Goal: Information Seeking & Learning: Learn about a topic

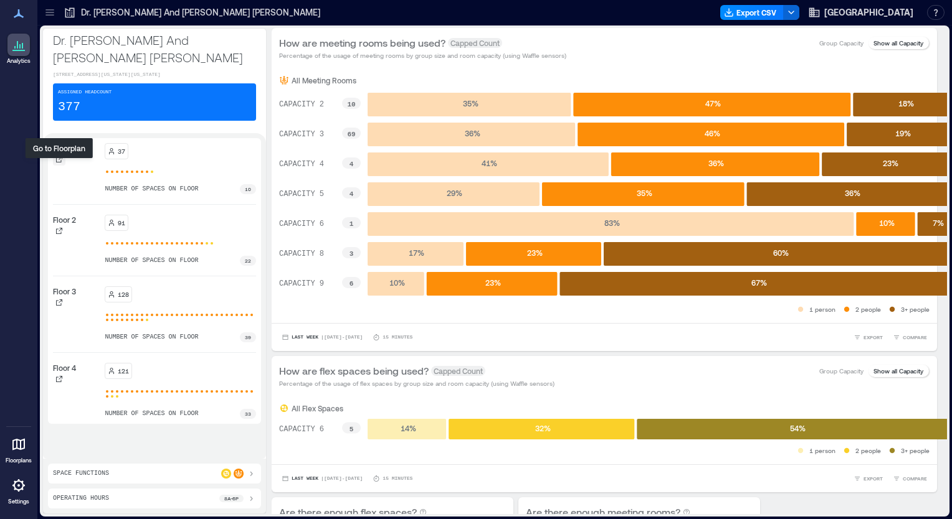
click at [57, 163] on icon at bounding box center [58, 159] width 7 height 7
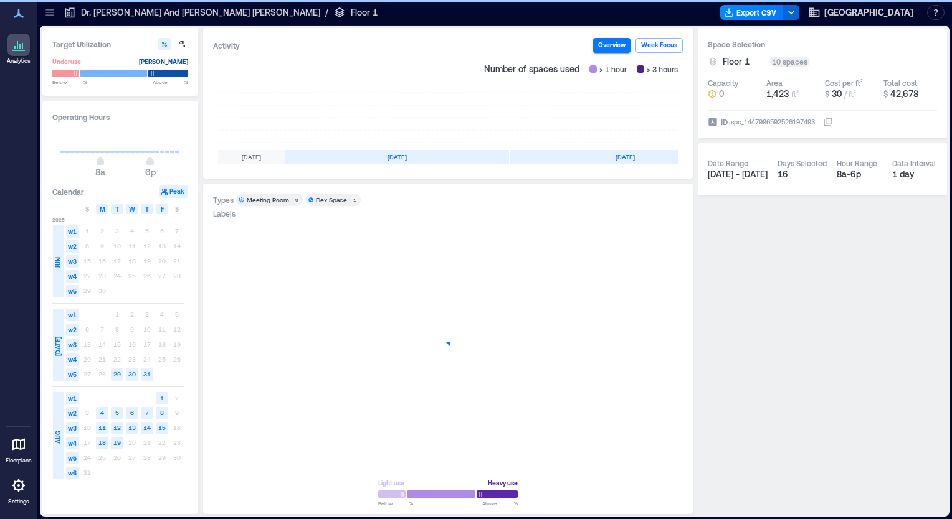
scroll to position [0, 212]
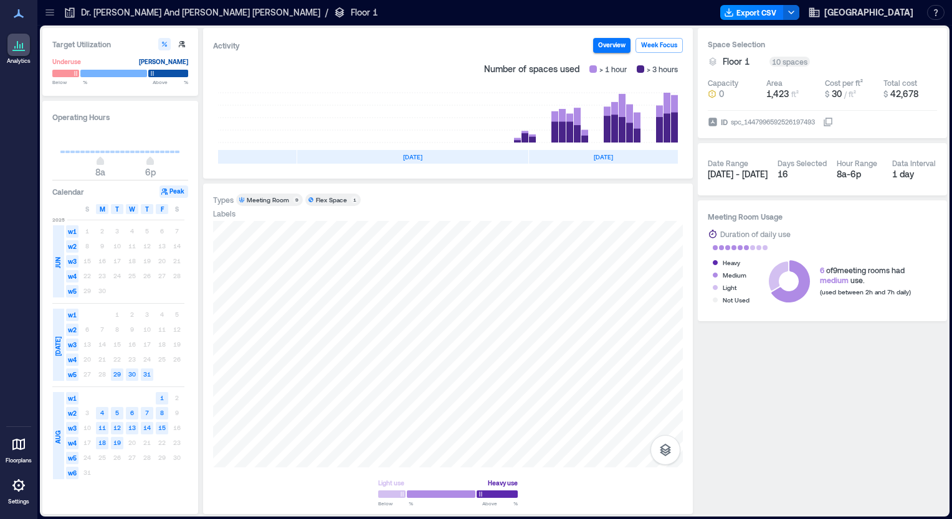
click at [17, 54] on div at bounding box center [18, 45] width 22 height 22
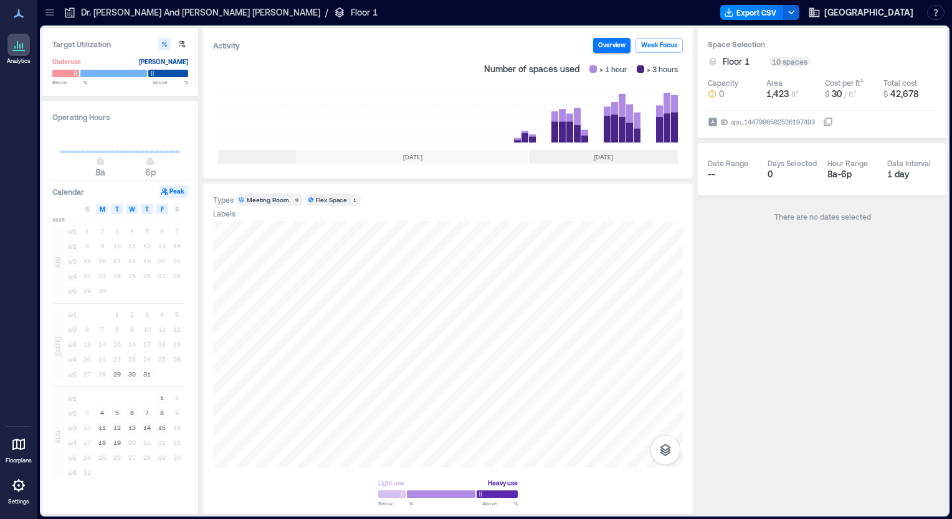
click at [17, 54] on div at bounding box center [18, 45] width 22 height 22
click at [24, 56] on link "Analytics" at bounding box center [18, 49] width 31 height 39
click at [19, 44] on icon at bounding box center [18, 44] width 15 height 15
click at [20, 82] on div "Analytics Floorplans Settings" at bounding box center [18, 259] width 37 height 519
click at [170, 14] on p "Dr. [PERSON_NAME] And [PERSON_NAME] [PERSON_NAME]" at bounding box center [200, 12] width 239 height 12
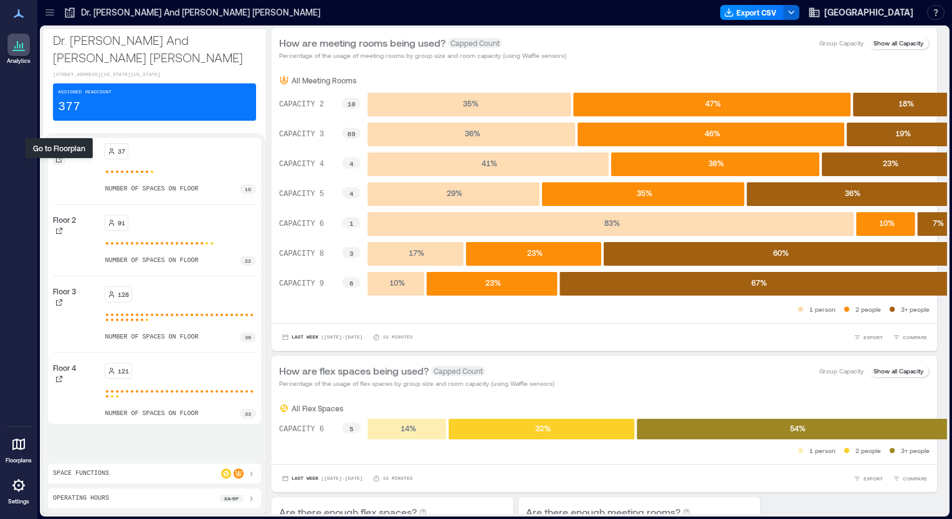
click at [58, 166] on div at bounding box center [59, 159] width 12 height 12
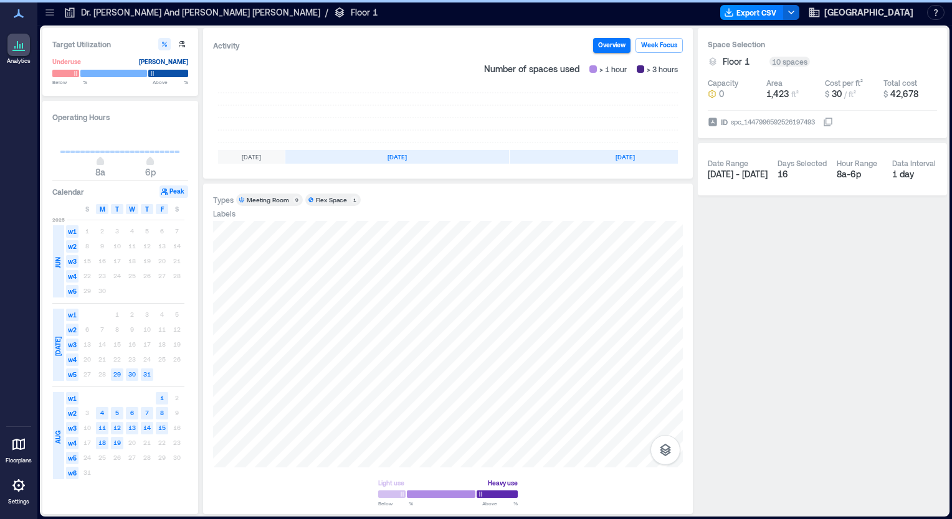
scroll to position [0, 212]
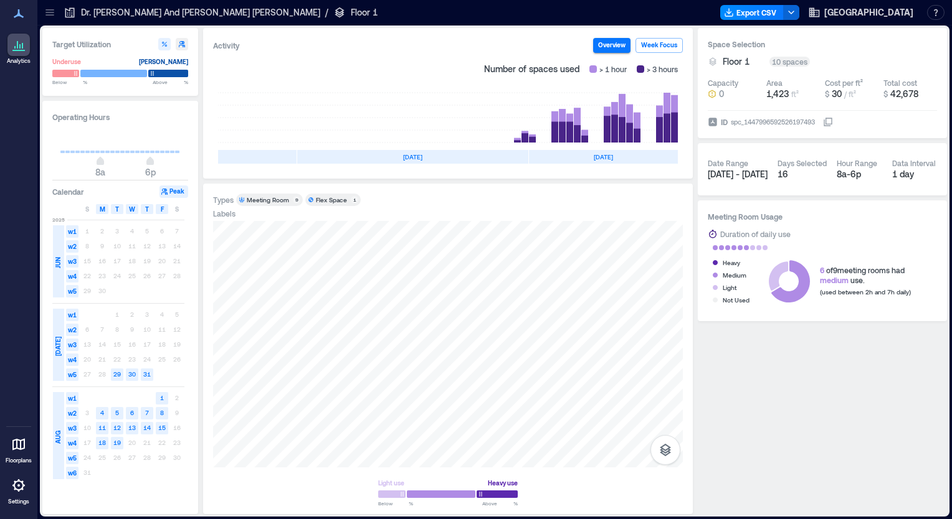
click at [181, 45] on icon "button" at bounding box center [181, 43] width 7 height 7
type input "*"
click at [181, 45] on icon "button" at bounding box center [181, 43] width 7 height 7
click at [166, 45] on icon "button" at bounding box center [164, 44] width 5 height 5
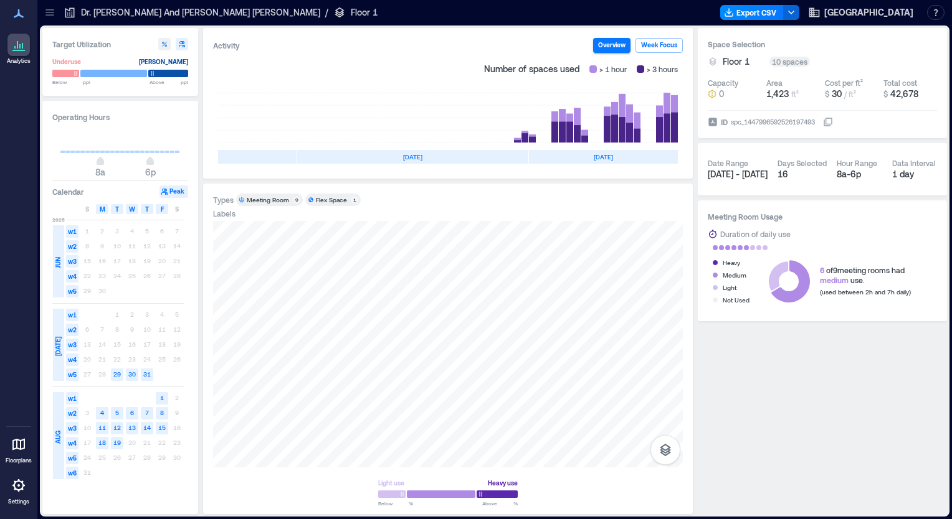
type input "**"
click at [136, 11] on p "Dr. [PERSON_NAME] And [PERSON_NAME] [PERSON_NAME]" at bounding box center [200, 12] width 239 height 12
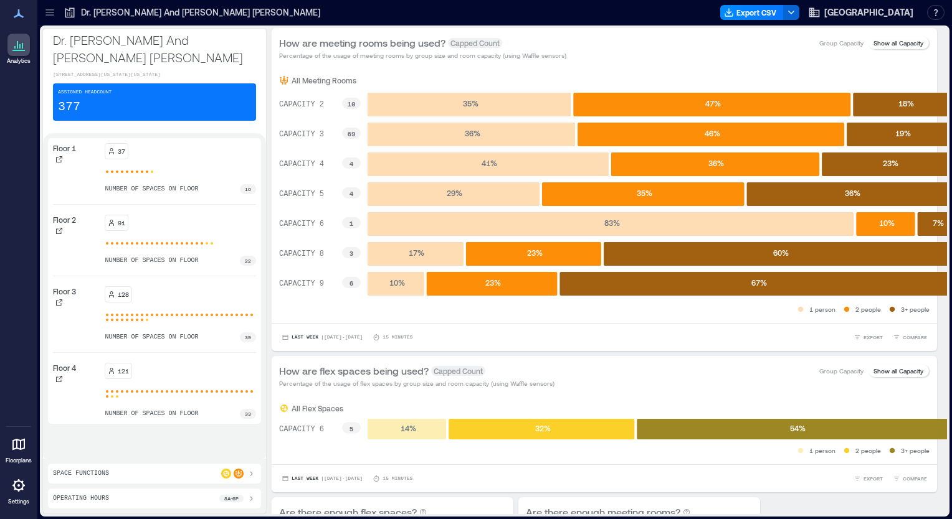
click at [246, 475] on icon at bounding box center [251, 474] width 10 height 10
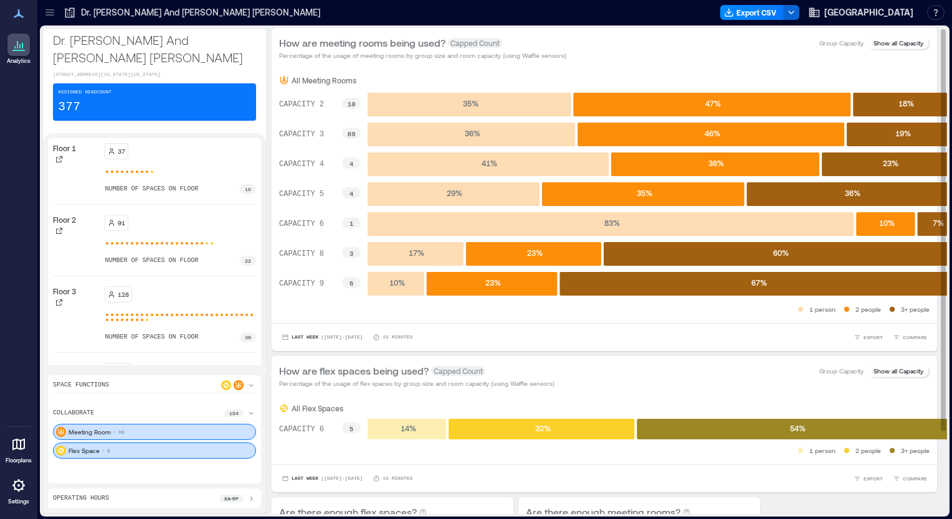
drag, startPoint x: 932, startPoint y: 295, endPoint x: 933, endPoint y: 331, distance: 36.8
click at [933, 331] on div "How are meeting rooms being used? Capped Count Percentage of the usage of meeti…" at bounding box center [609, 271] width 675 height 486
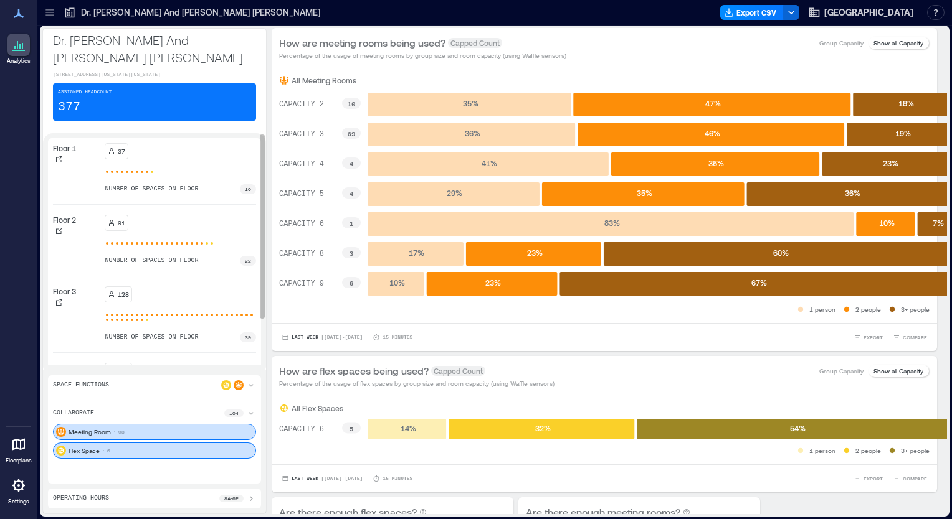
drag, startPoint x: 224, startPoint y: 267, endPoint x: 227, endPoint y: 285, distance: 18.2
click at [227, 285] on div "Floor 1 37 number of spaces on floor 10 Floor 2 91 number of spaces on floor 22…" at bounding box center [154, 251] width 223 height 237
drag, startPoint x: 224, startPoint y: 283, endPoint x: 217, endPoint y: 315, distance: 32.4
click at [217, 315] on div "Floor 1 37 number of spaces on floor 10 Floor 2 91 number of spaces on floor 22…" at bounding box center [154, 251] width 223 height 237
drag, startPoint x: 217, startPoint y: 315, endPoint x: 224, endPoint y: 326, distance: 13.1
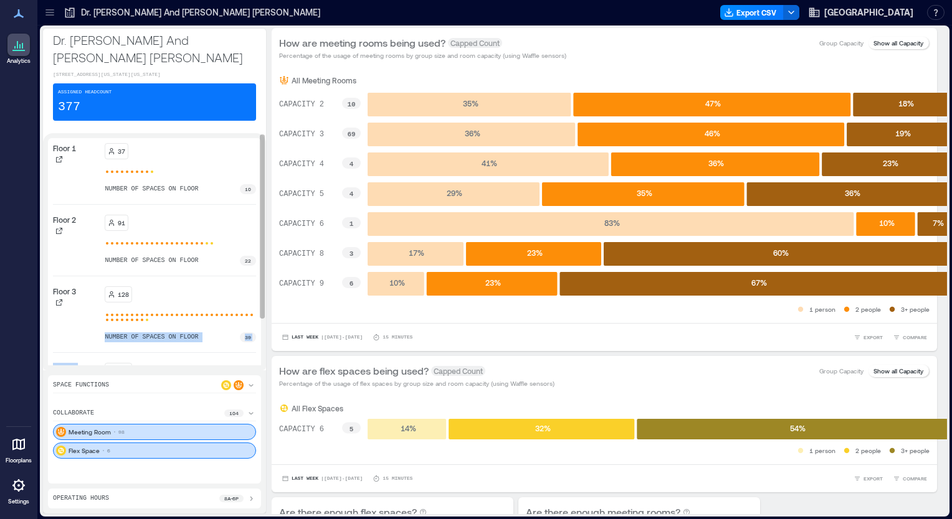
click at [224, 326] on div "Floor 1 37 number of spaces on floor 10 Floor 2 91 number of spaces on floor 22…" at bounding box center [154, 251] width 223 height 237
click at [227, 328] on div "Floor 1 37 number of spaces on floor 10 Floor 2 91 number of spaces on floor 22…" at bounding box center [154, 251] width 223 height 237
drag, startPoint x: 228, startPoint y: 296, endPoint x: 222, endPoint y: 312, distance: 16.8
click at [222, 312] on div "Floor 1 37 number of spaces on floor 10 Floor 2 91 number of spaces on floor 22…" at bounding box center [154, 251] width 223 height 237
drag, startPoint x: 222, startPoint y: 312, endPoint x: 221, endPoint y: 319, distance: 7.5
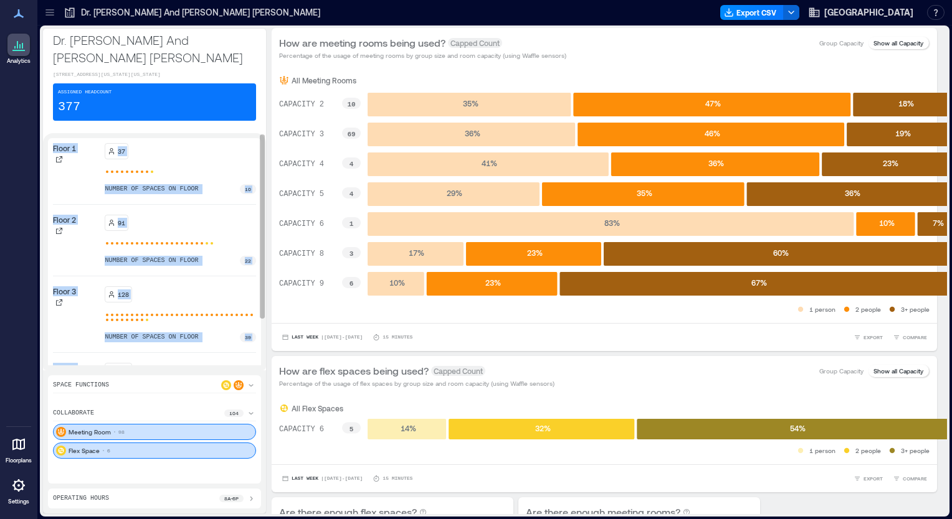
click at [221, 319] on div "Floor 1 37 number of spaces on floor 10 Floor 2 91 number of spaces on floor 22…" at bounding box center [154, 281] width 213 height 286
click at [62, 237] on div at bounding box center [59, 231] width 12 height 12
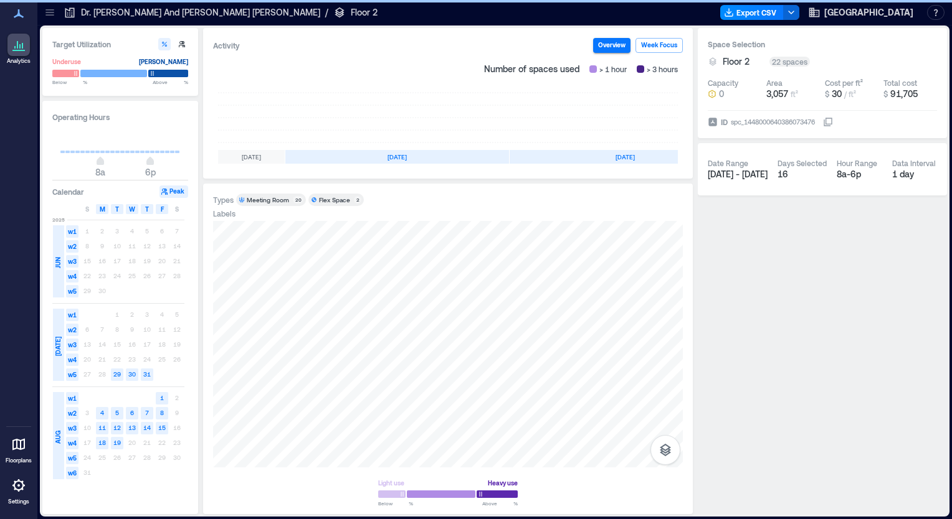
scroll to position [0, 212]
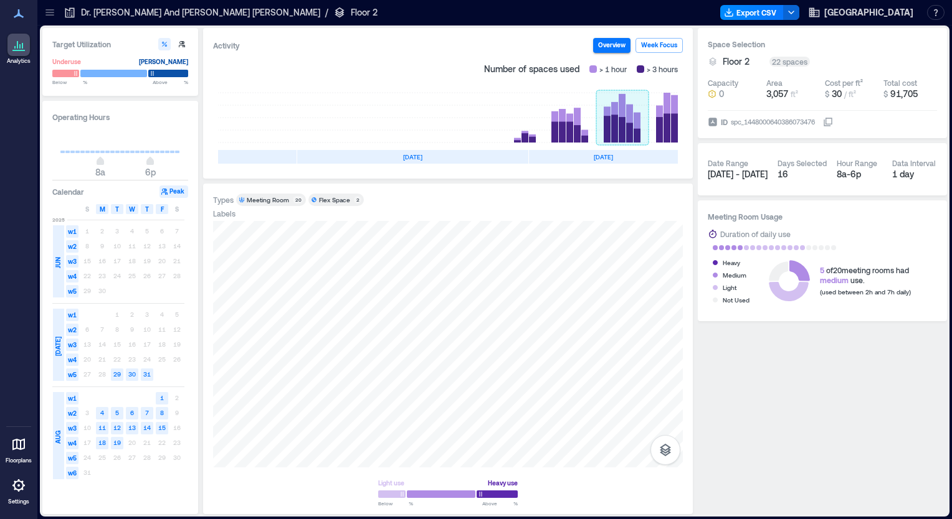
click at [620, 121] on rect at bounding box center [622, 118] width 52 height 50
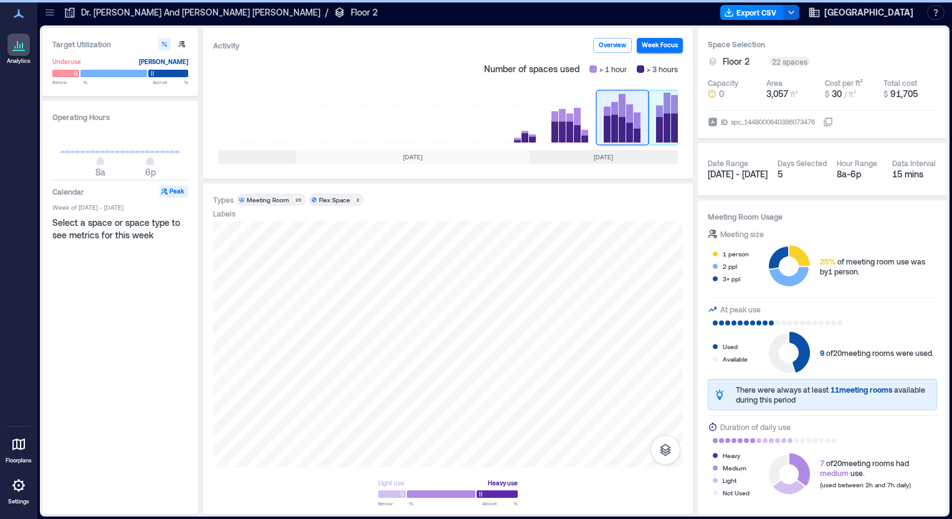
click at [666, 121] on rect at bounding box center [663, 118] width 30 height 50
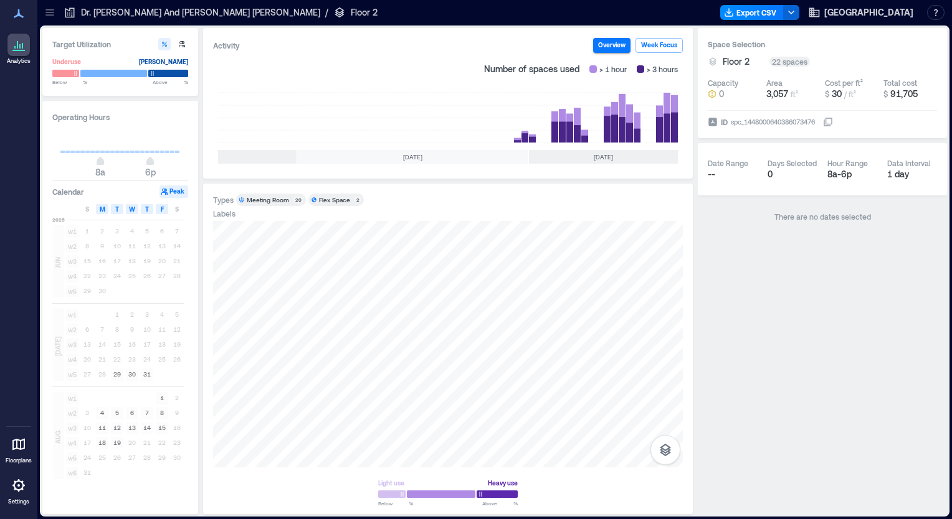
click at [96, 14] on p "Dr. [PERSON_NAME] And [PERSON_NAME] [PERSON_NAME]" at bounding box center [200, 12] width 239 height 12
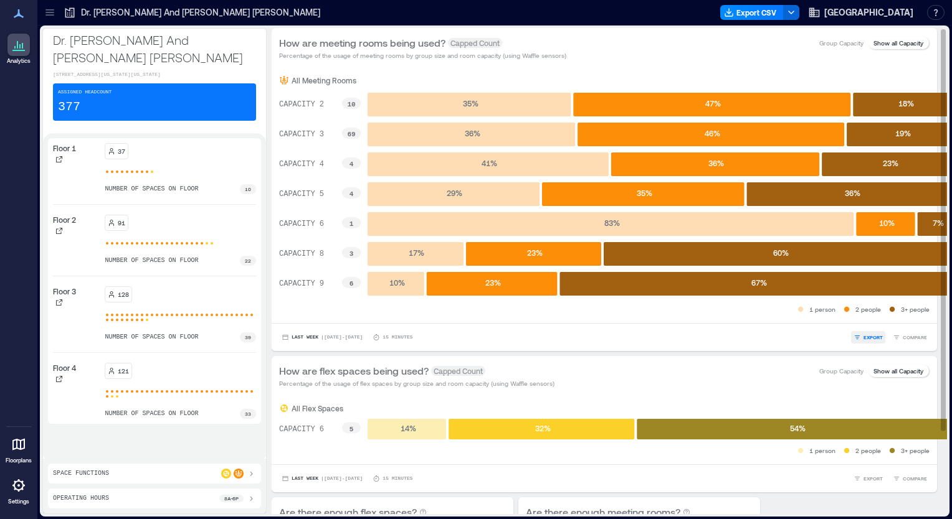
click at [863, 335] on span "EXPORT" at bounding box center [872, 337] width 19 height 7
click at [791, 331] on div "Last Week | [DATE] - [DATE] minutes EXPORT IMAGE COMPARE" at bounding box center [604, 337] width 650 height 12
click at [321, 338] on span "| [DATE] - [DATE]" at bounding box center [342, 338] width 42 height 0
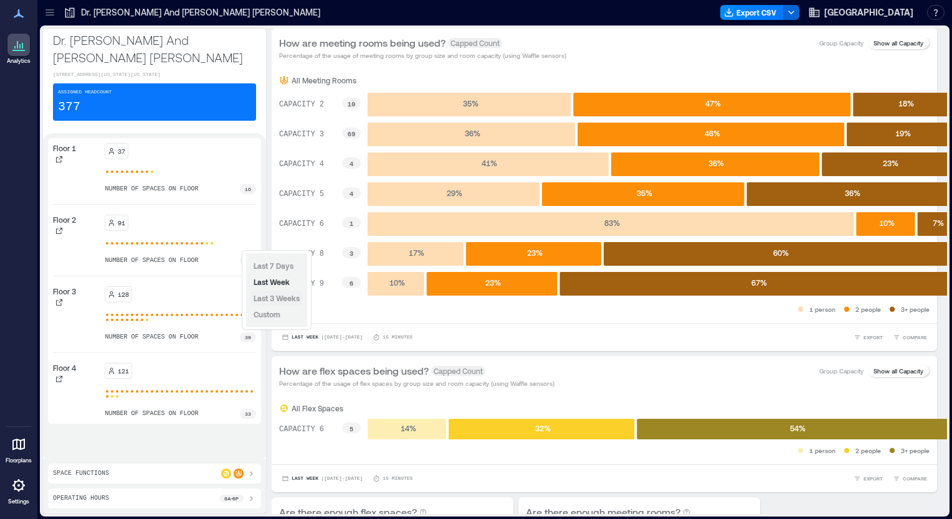
click at [282, 295] on span "Last 3 Weeks" at bounding box center [276, 298] width 46 height 9
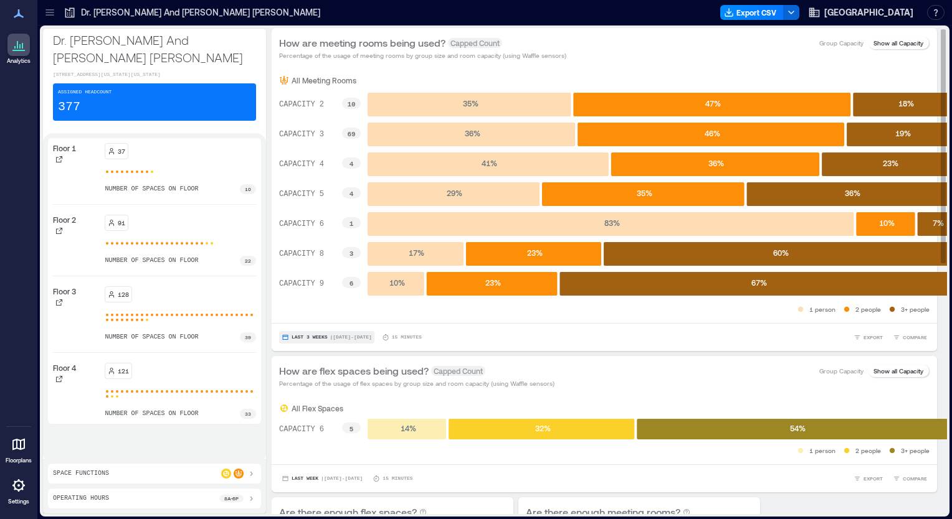
click at [329, 338] on span "| [DATE] - [DATE]" at bounding box center [350, 338] width 42 height 0
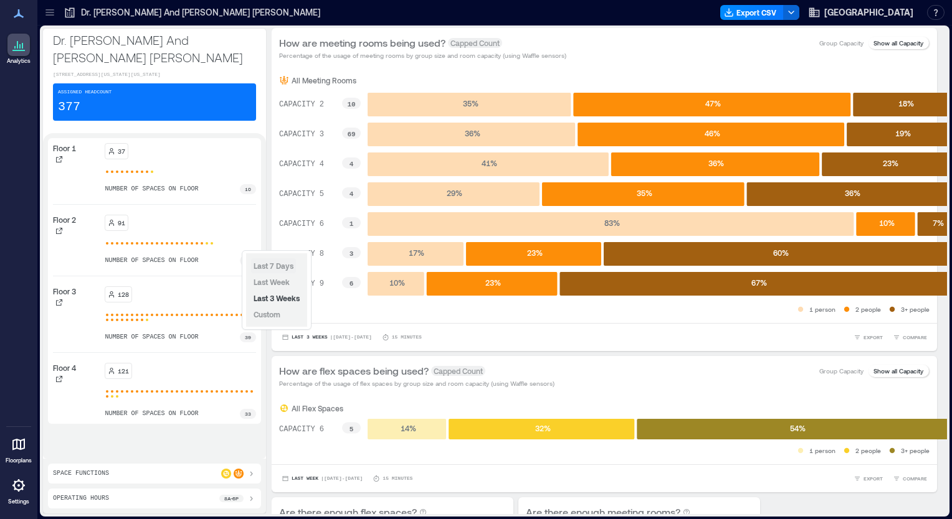
click at [270, 265] on span "Last 7 Days" at bounding box center [273, 266] width 40 height 9
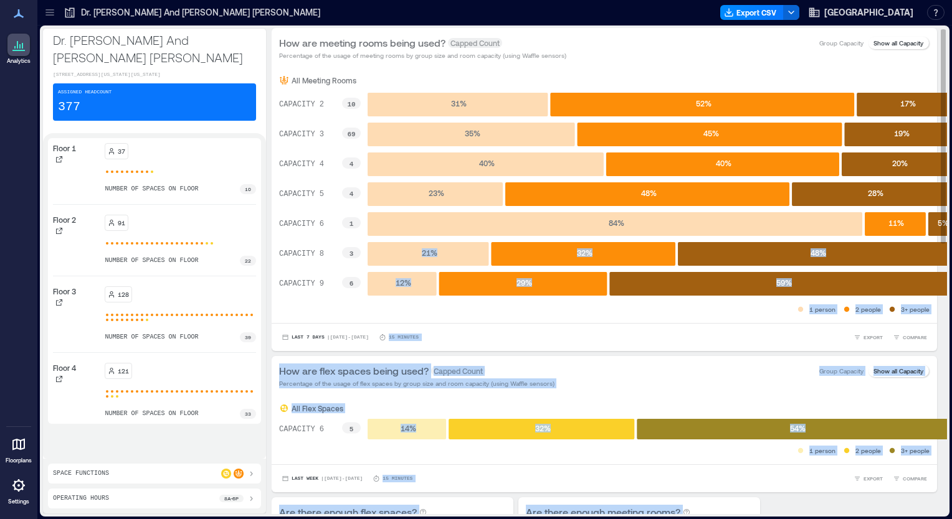
drag, startPoint x: 933, startPoint y: 243, endPoint x: 927, endPoint y: 280, distance: 37.9
click at [927, 280] on div "How are meeting rooms being used? Capped Count Percentage of the usage of meeti…" at bounding box center [609, 271] width 675 height 486
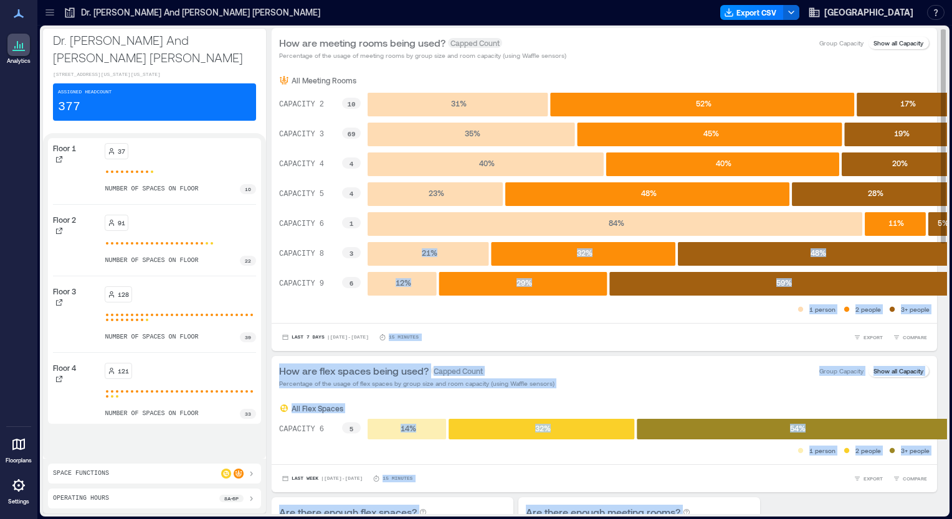
drag, startPoint x: 933, startPoint y: 218, endPoint x: 927, endPoint y: 282, distance: 63.8
click at [927, 282] on div "How are meeting rooms being used? Capped Count Percentage of the usage of meeti…" at bounding box center [609, 271] width 675 height 486
click at [662, 325] on div "Last 7 Days | [DATE] - [DATE] minutes EXPORT COMPARE" at bounding box center [604, 337] width 665 height 28
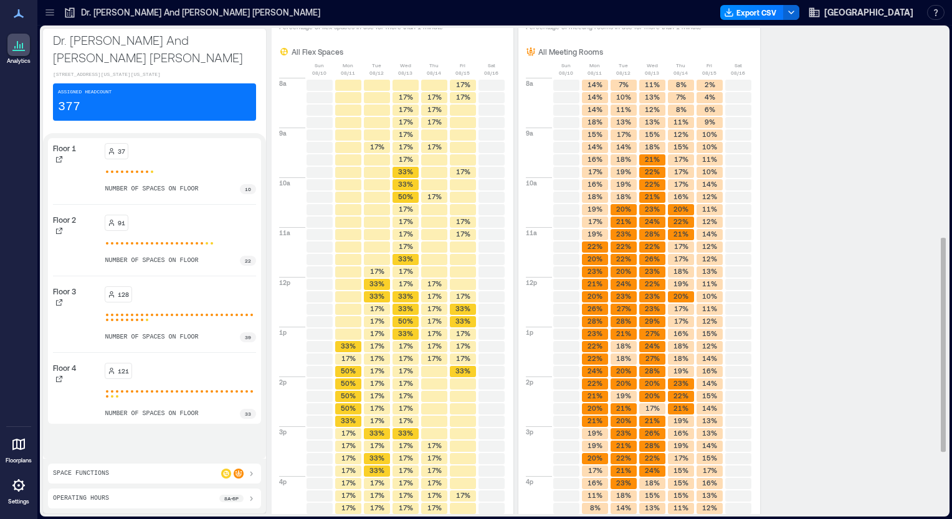
scroll to position [473, 0]
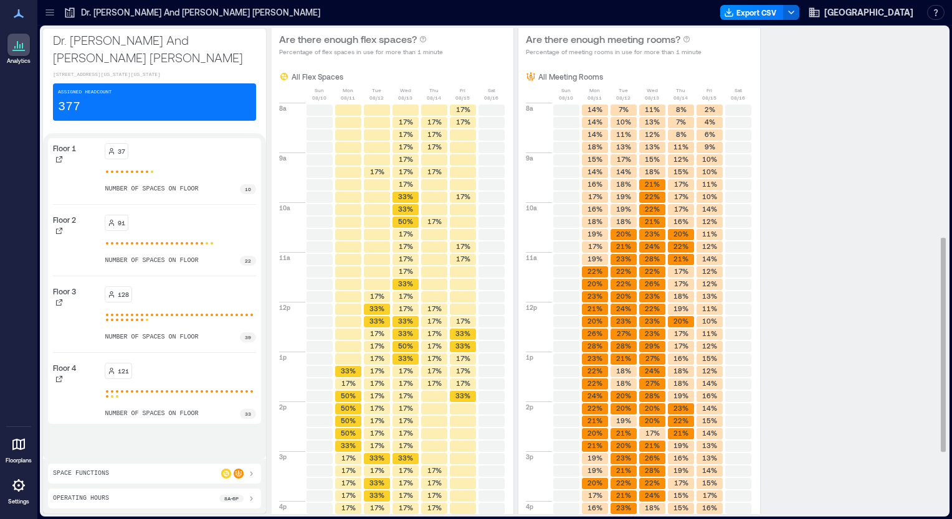
drag, startPoint x: 932, startPoint y: 333, endPoint x: 927, endPoint y: 371, distance: 38.3
click at [927, 371] on div "How are meeting rooms being used? Capped Count Percentage of the usage of meeti…" at bounding box center [609, 271] width 675 height 486
drag, startPoint x: 927, startPoint y: 371, endPoint x: 919, endPoint y: 436, distance: 65.9
click at [919, 436] on div "Are there enough flex spaces? Percentage of flex spaces in use for more than 1 …" at bounding box center [604, 342] width 665 height 636
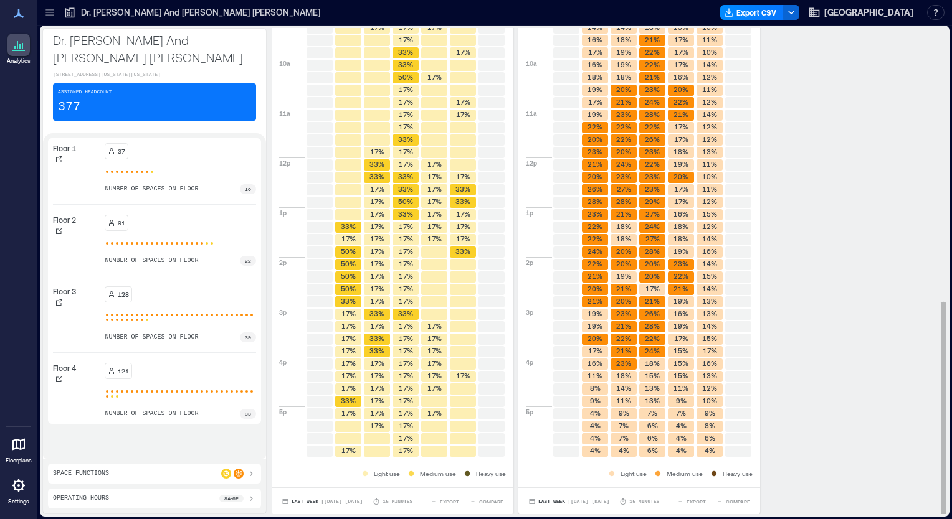
scroll to position [1, 0]
click at [224, 497] on p "8a - 6p" at bounding box center [231, 498] width 14 height 7
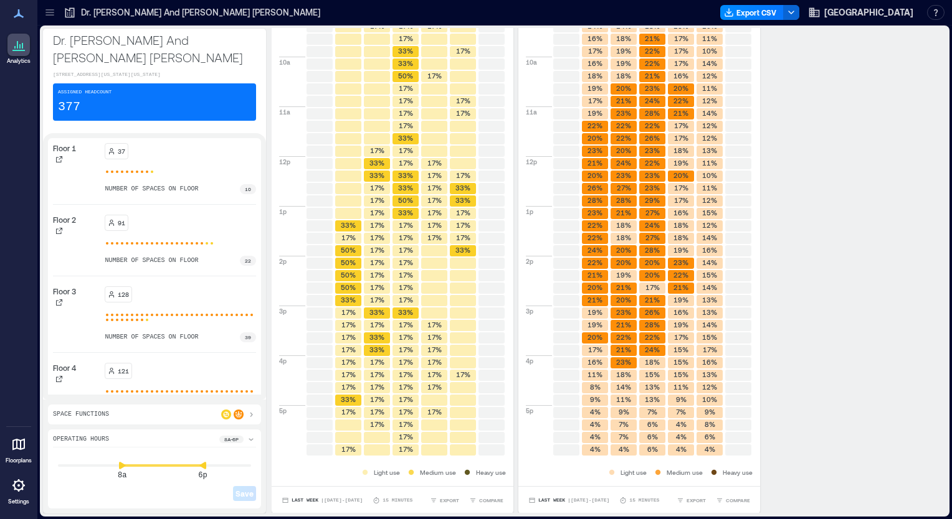
click at [187, 470] on div "Save" at bounding box center [154, 483] width 203 height 35
click at [203, 474] on div "8a 10p Save" at bounding box center [154, 477] width 203 height 54
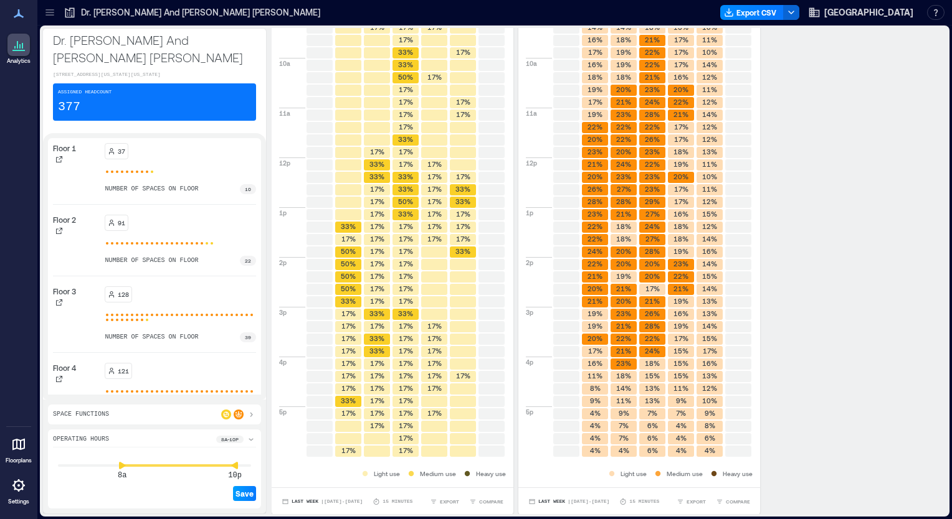
scroll to position [618, 0]
click at [235, 495] on span "Save" at bounding box center [244, 494] width 18 height 10
click at [800, 450] on div "Are there enough flex spaces? Percentage of flex spaces in use for more than 1 …" at bounding box center [604, 198] width 665 height 636
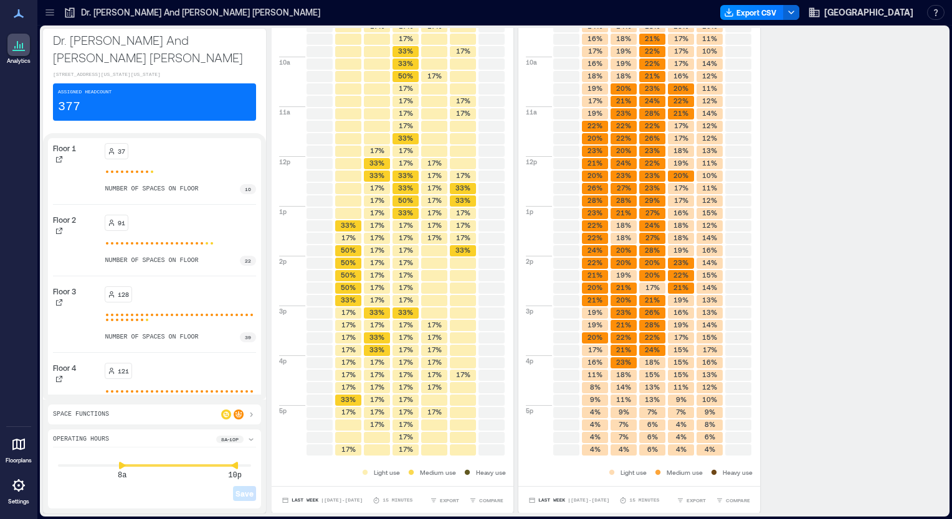
click at [246, 417] on icon at bounding box center [251, 415] width 10 height 10
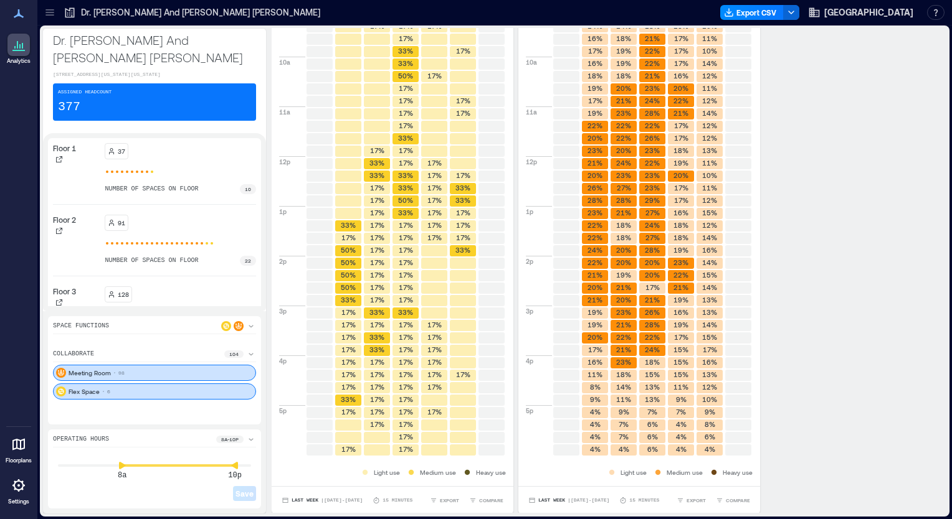
click at [113, 396] on div "Flex Space 6" at bounding box center [154, 392] width 203 height 16
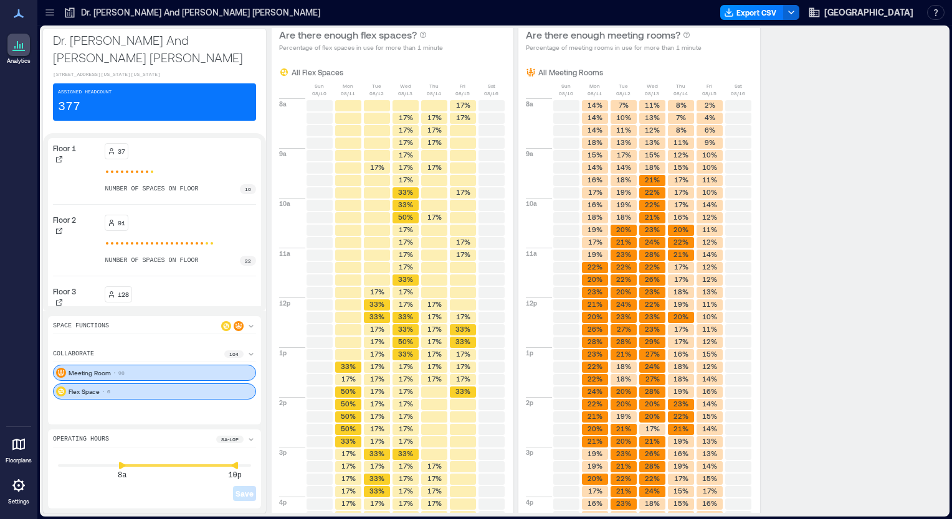
scroll to position [0, 0]
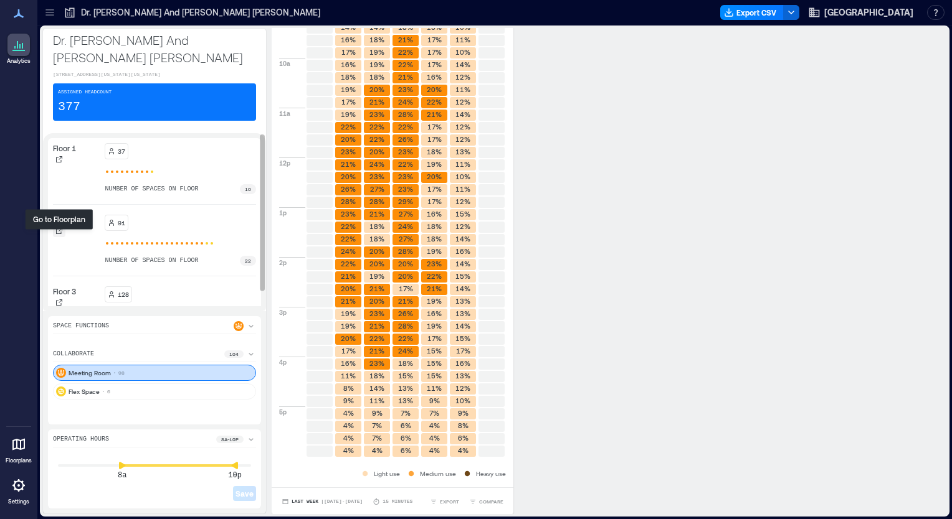
click at [60, 234] on icon at bounding box center [59, 231] width 6 height 6
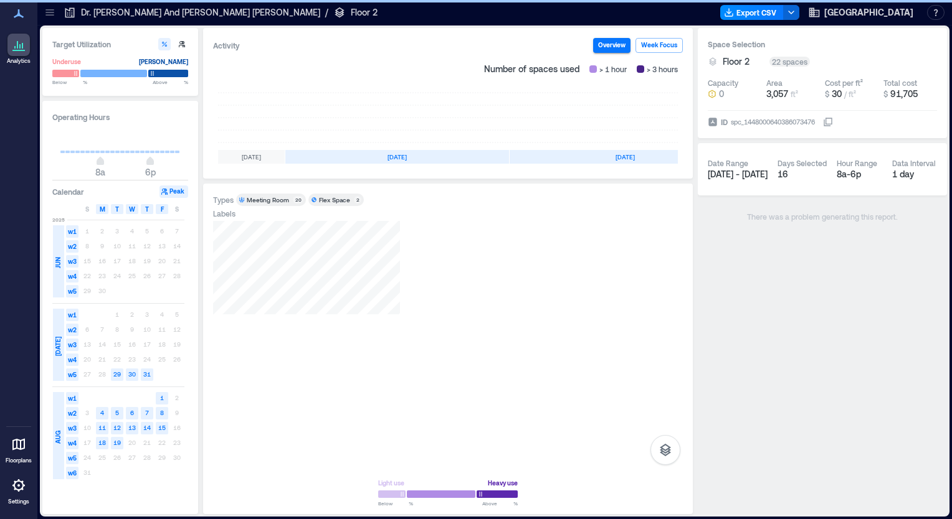
scroll to position [0, 212]
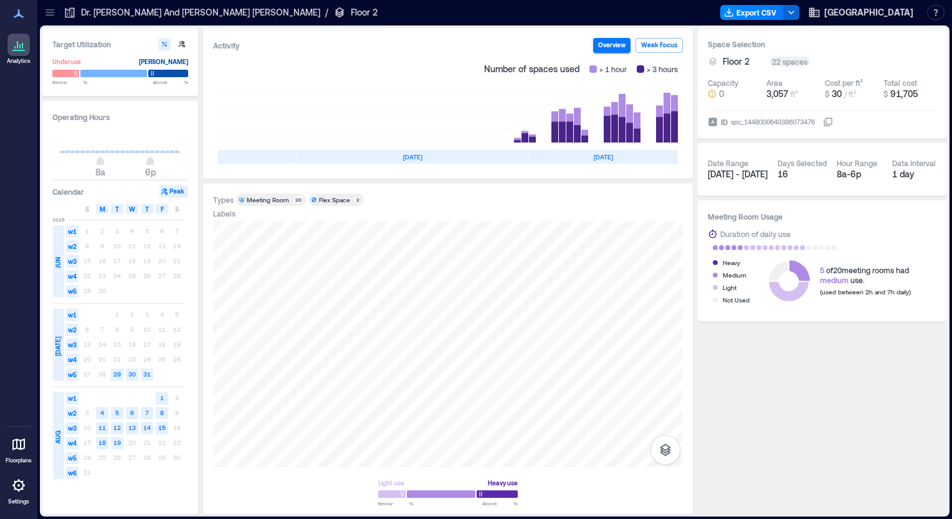
click at [179, 191] on button "Peak" at bounding box center [173, 192] width 29 height 12
click at [275, 198] on div "Meeting Room" at bounding box center [268, 200] width 42 height 9
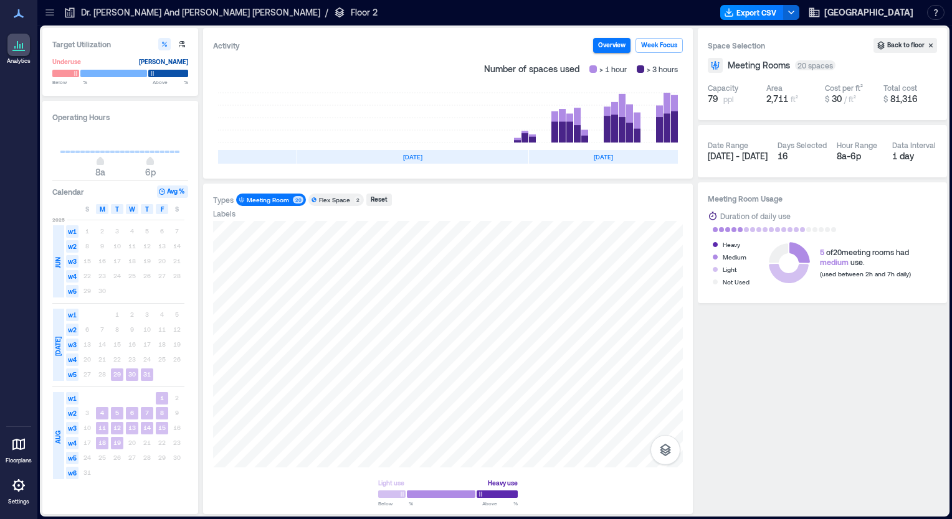
click at [177, 191] on button "Avg %" at bounding box center [172, 192] width 31 height 12
click at [205, 330] on div "Types Meeting Room 20 Flex Space 2 Reset Labels Light use Heavy use Below ** % …" at bounding box center [448, 349] width 490 height 331
click at [92, 512] on div "Operating Hours 8a 6p Calendar Avg % S M T W T F S [DATE] w1 1 2 3 4 5 6 7 w2 8…" at bounding box center [120, 308] width 156 height 414
click at [209, 258] on div "Types Meeting Room 20 Flex Space 2 Reset Labels Light use Heavy use Below ** % …" at bounding box center [448, 349] width 490 height 331
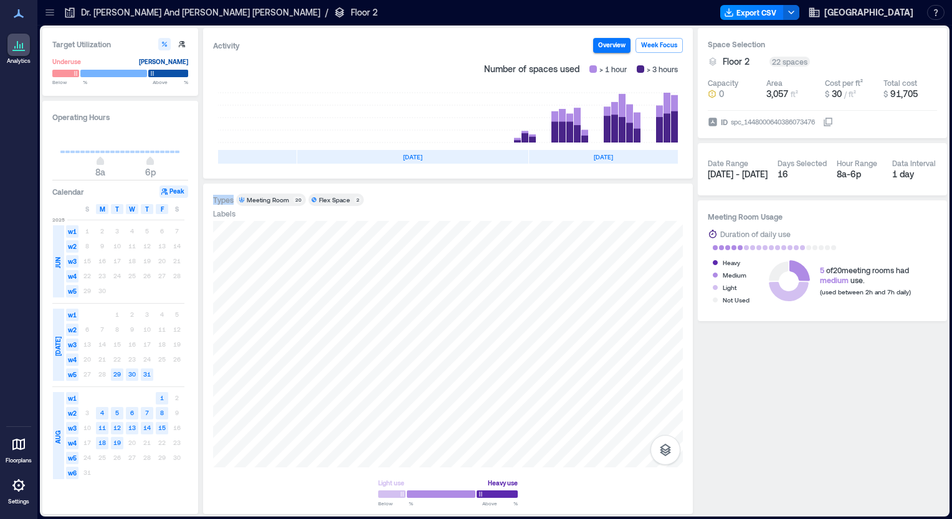
click at [270, 201] on div "Meeting Room" at bounding box center [268, 200] width 42 height 9
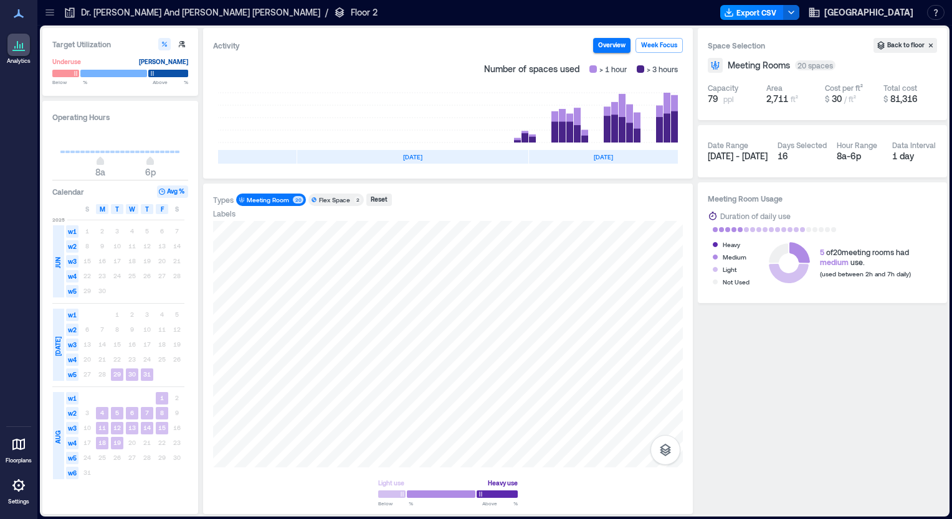
click at [728, 159] on span "[DATE] - [DATE]" at bounding box center [737, 156] width 60 height 11
click at [182, 45] on icon "button" at bounding box center [181, 43] width 7 height 7
type input "*"
click at [182, 45] on icon "button" at bounding box center [181, 43] width 7 height 7
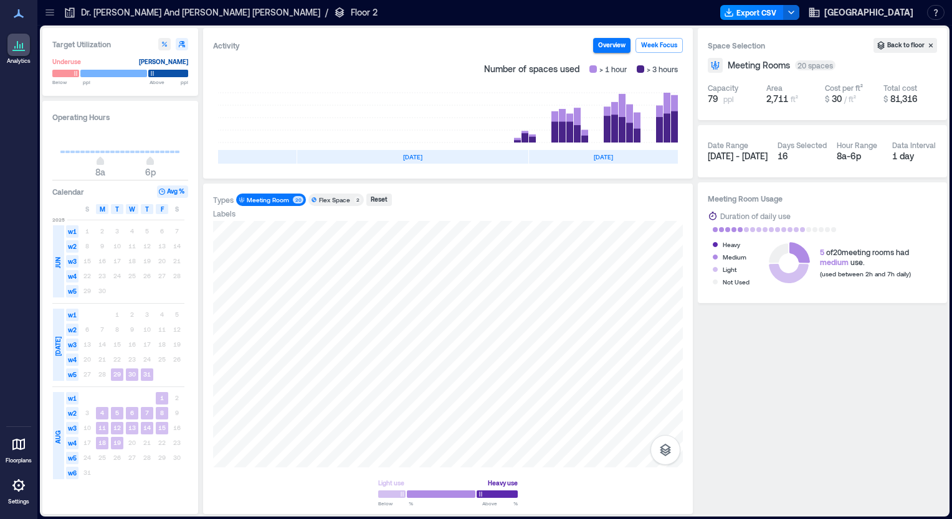
click at [163, 41] on icon "button" at bounding box center [164, 43] width 7 height 7
type input "**"
click at [172, 194] on button "Avg %" at bounding box center [172, 192] width 31 height 12
click at [60, 188] on h3 "Calendar" at bounding box center [68, 192] width 32 height 12
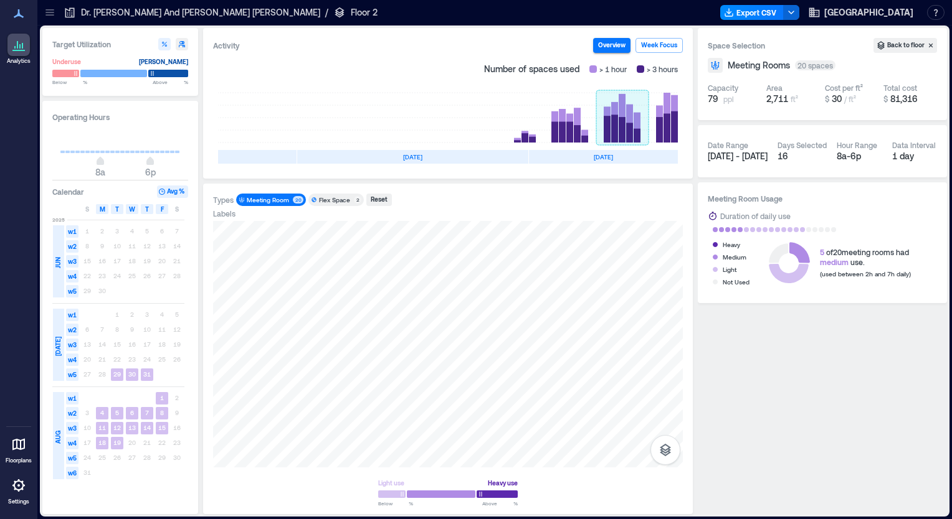
click at [632, 136] on rect at bounding box center [622, 118] width 52 height 50
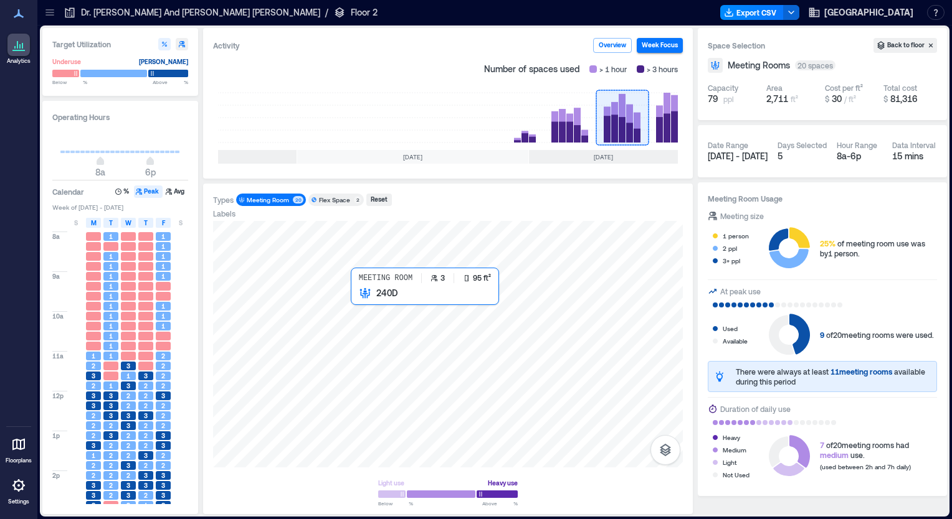
click at [355, 298] on div at bounding box center [448, 344] width 470 height 247
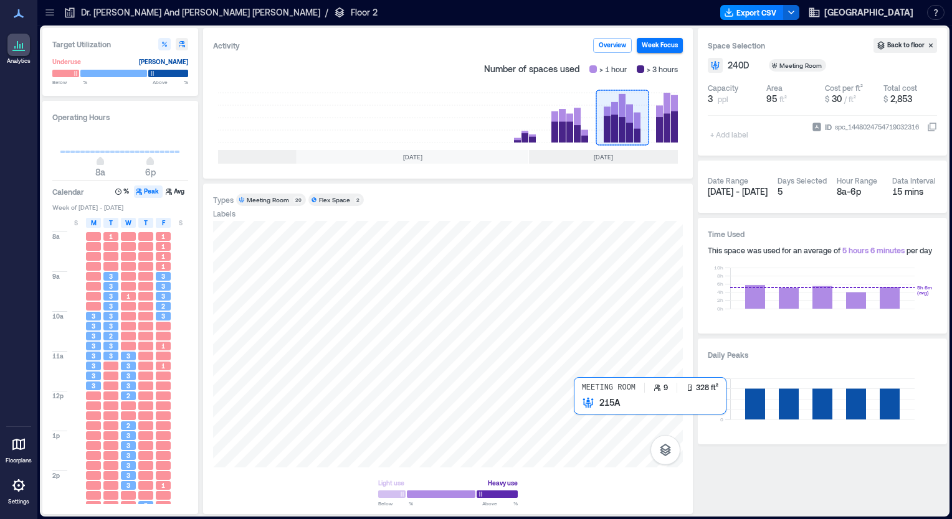
click at [591, 410] on div at bounding box center [448, 344] width 470 height 247
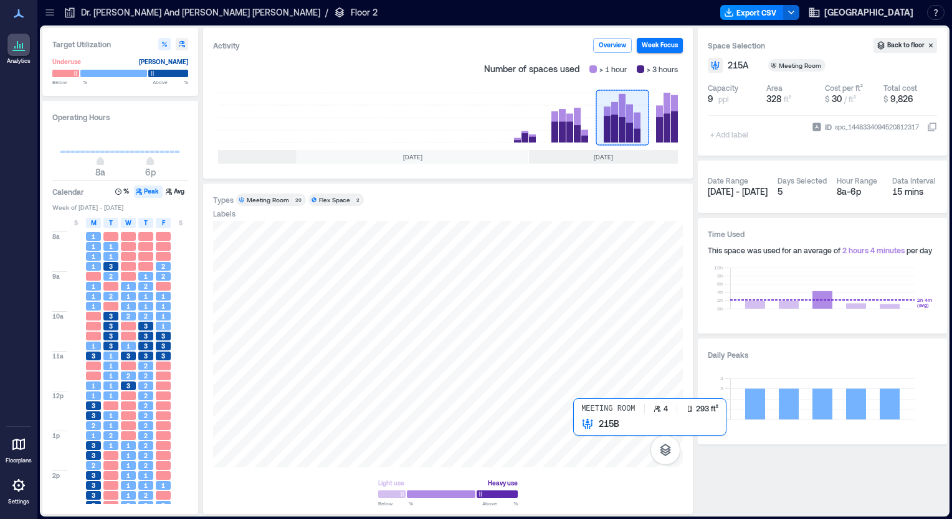
click at [598, 430] on div at bounding box center [448, 344] width 470 height 247
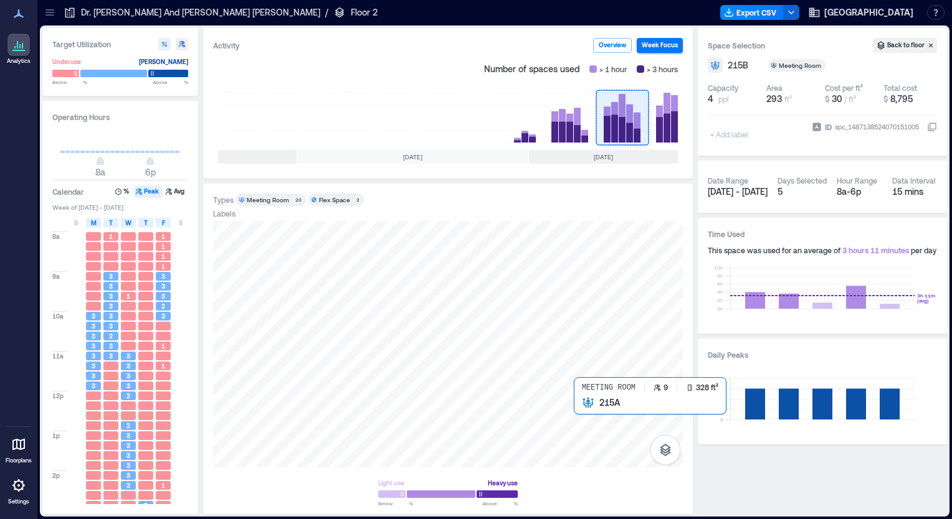
click at [594, 415] on div at bounding box center [448, 344] width 470 height 247
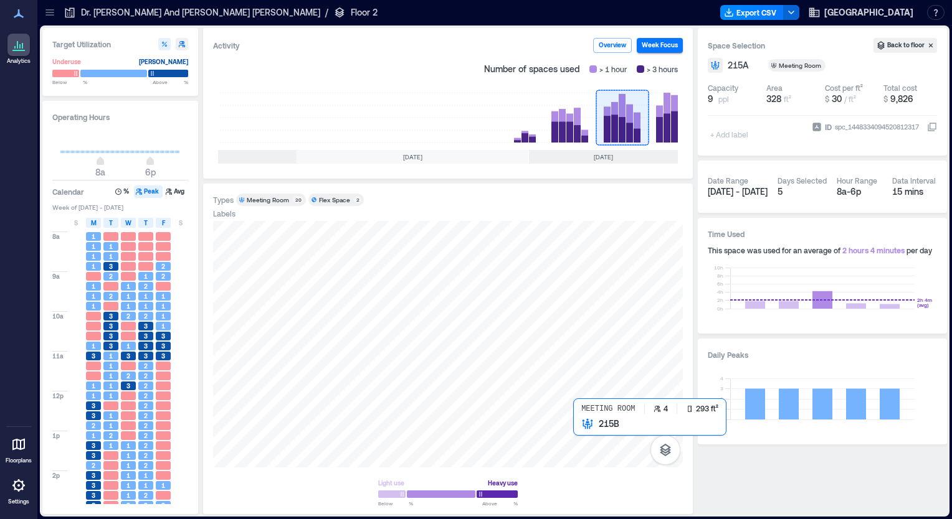
click at [589, 430] on div at bounding box center [448, 344] width 470 height 247
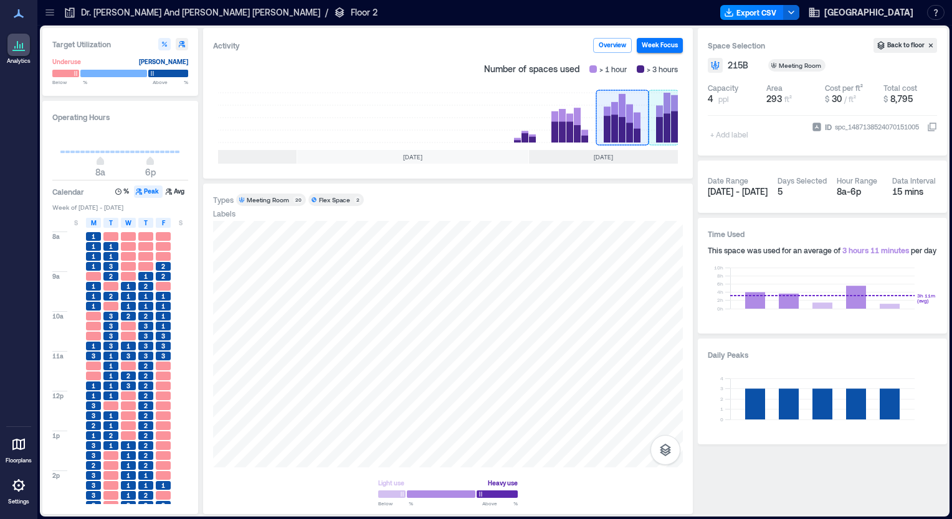
click at [666, 128] on rect at bounding box center [663, 118] width 30 height 50
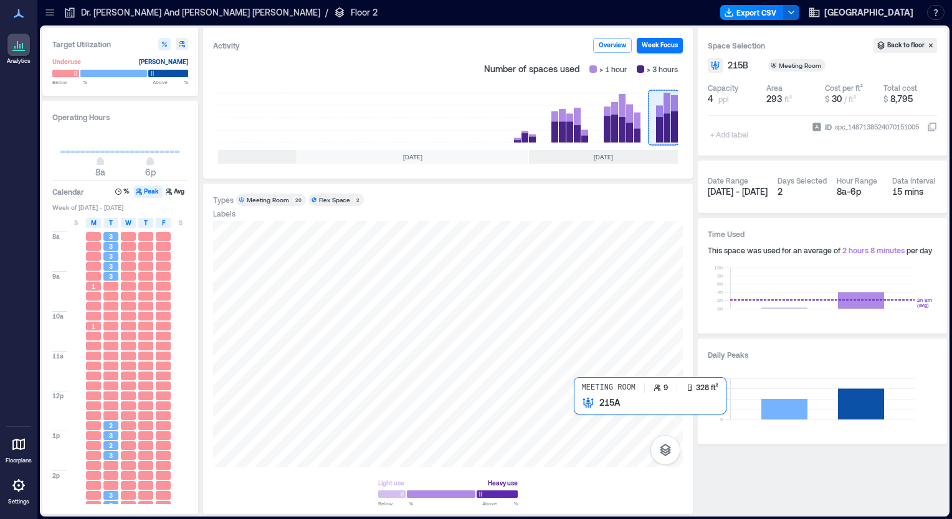
click at [592, 420] on div at bounding box center [448, 344] width 470 height 247
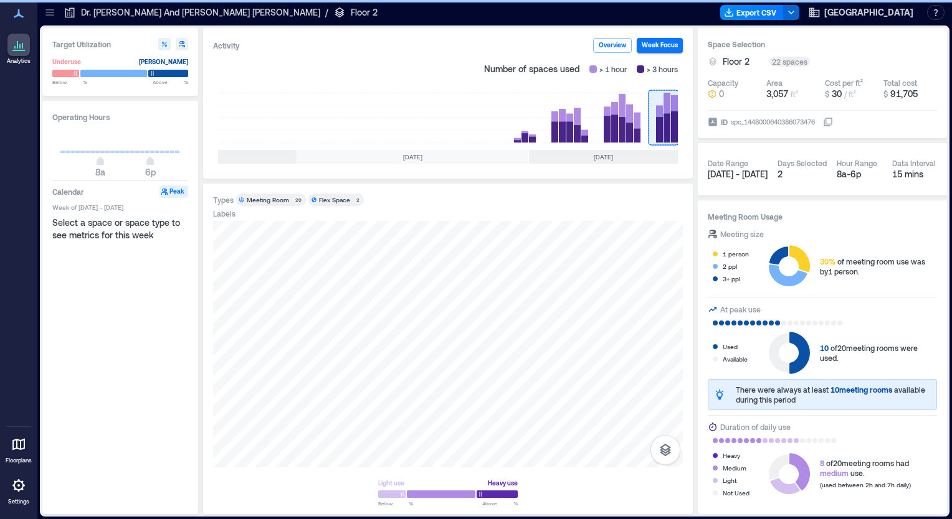
click at [153, 9] on p "Dr. [PERSON_NAME] And [PERSON_NAME] [PERSON_NAME]" at bounding box center [200, 12] width 239 height 12
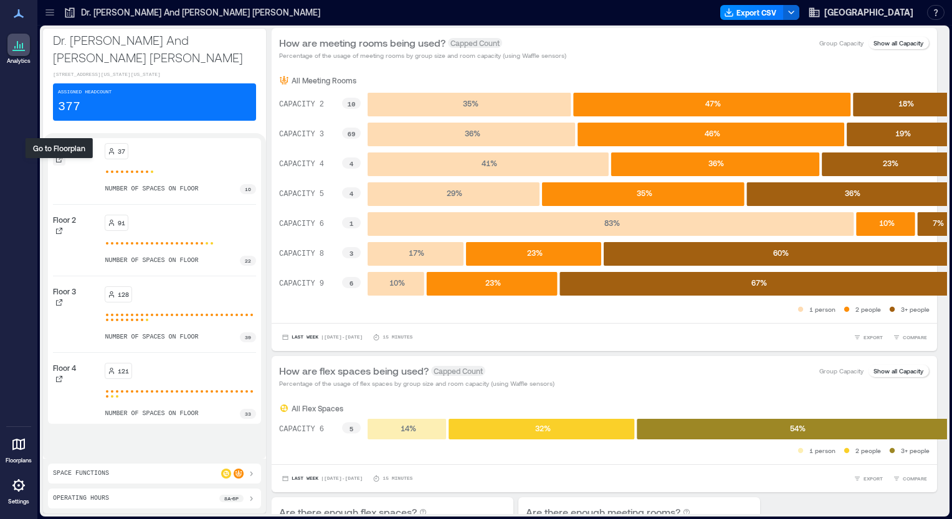
click at [60, 163] on icon at bounding box center [58, 159] width 7 height 7
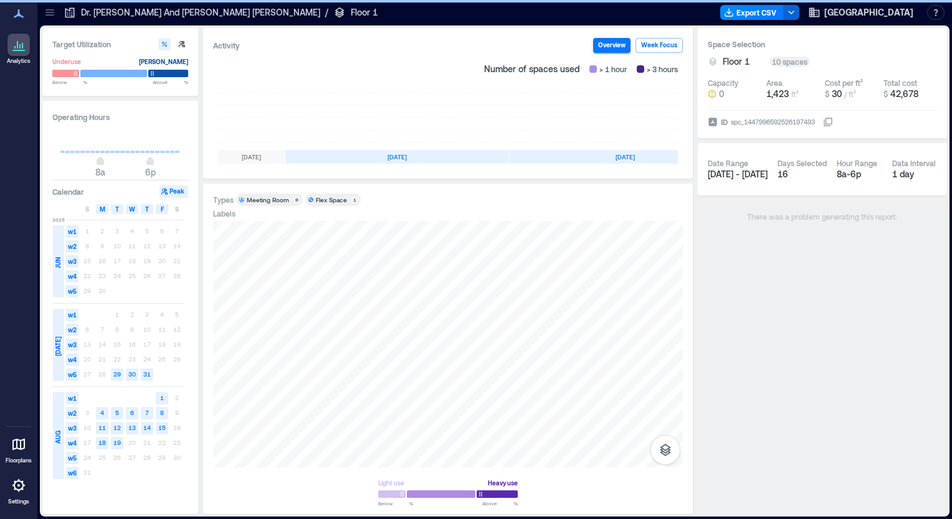
scroll to position [0, 212]
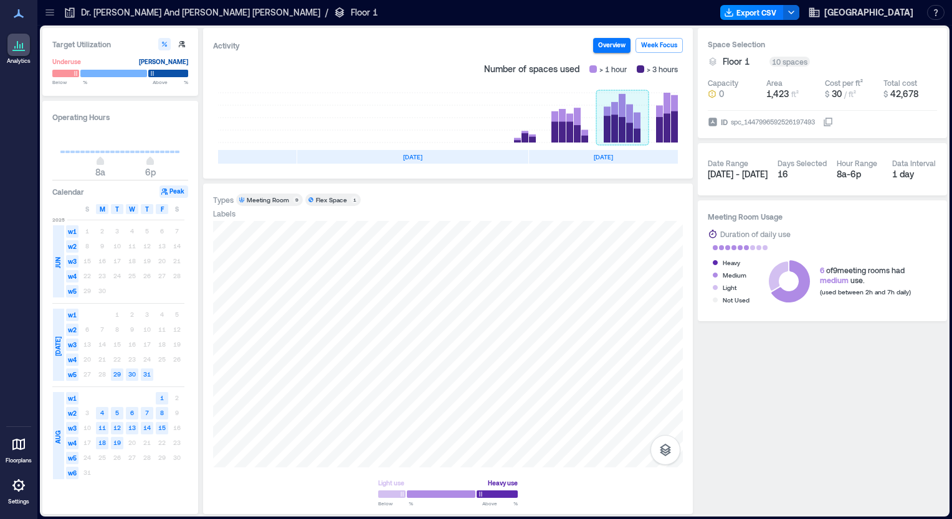
click at [625, 123] on rect at bounding box center [622, 118] width 52 height 50
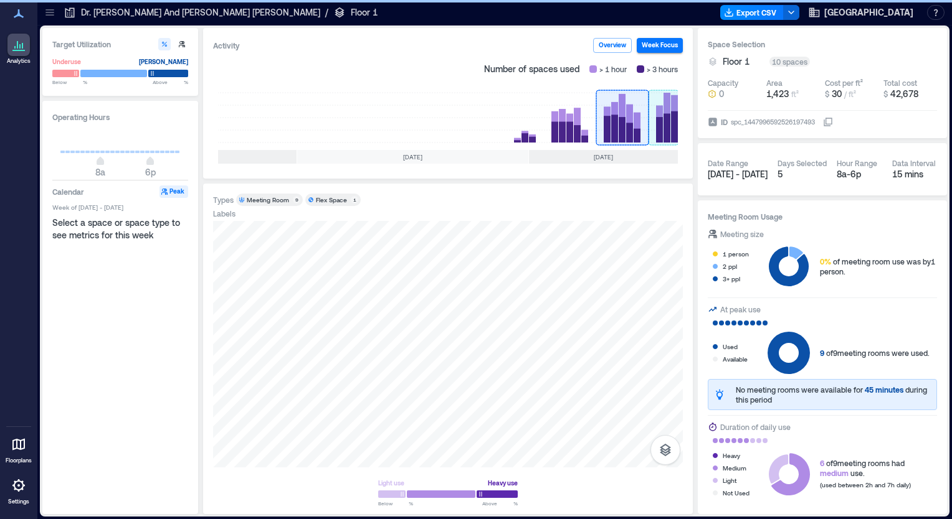
click at [658, 122] on rect at bounding box center [663, 118] width 30 height 50
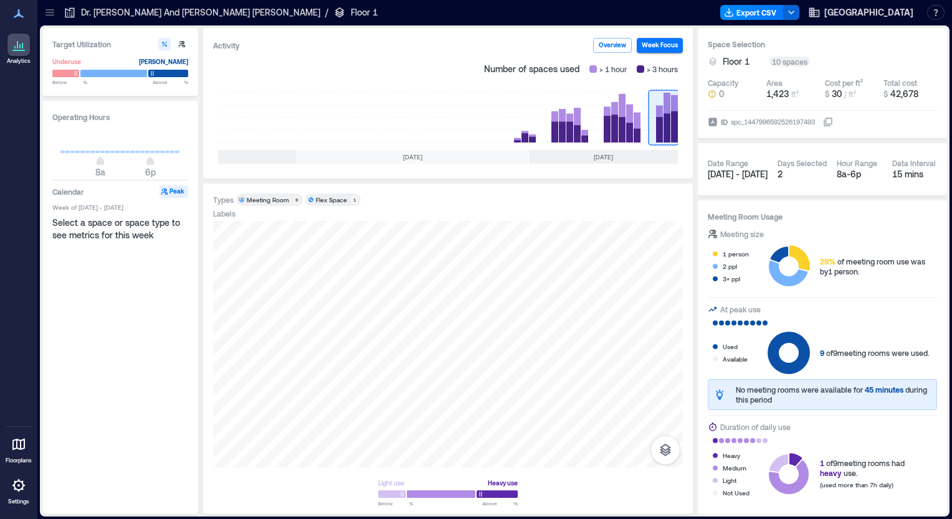
click at [265, 199] on div "Meeting Room" at bounding box center [268, 200] width 42 height 9
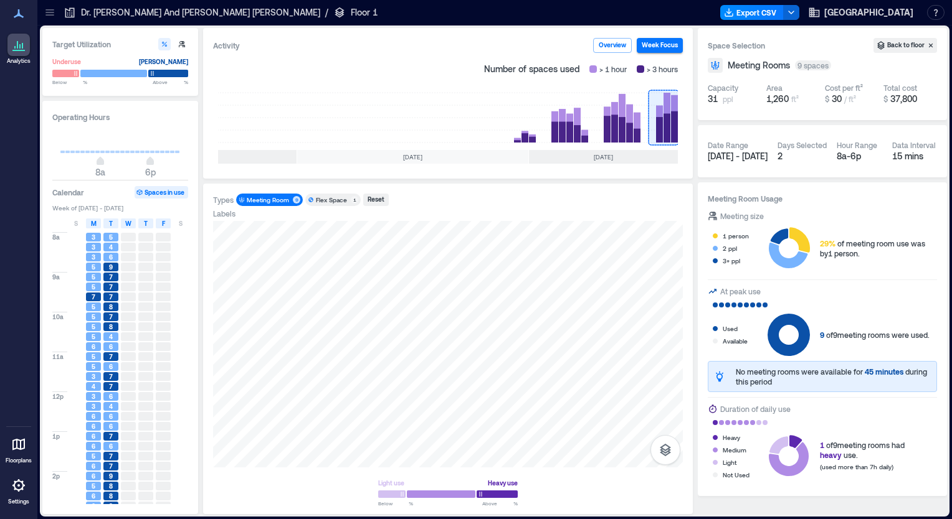
click at [324, 199] on div "Flex Space" at bounding box center [331, 200] width 31 height 9
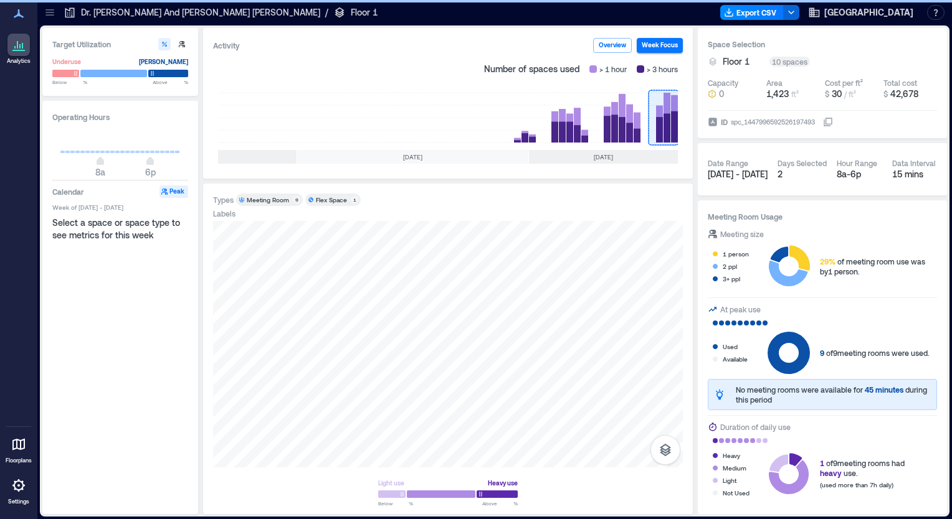
click at [121, 16] on p "Dr. [PERSON_NAME] And [PERSON_NAME] [PERSON_NAME]" at bounding box center [200, 12] width 239 height 12
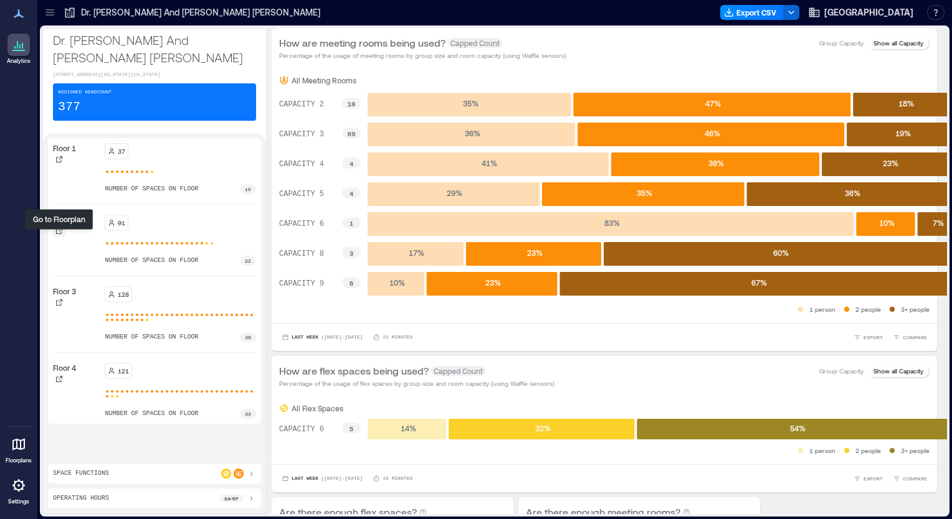
click at [60, 235] on icon at bounding box center [58, 230] width 7 height 7
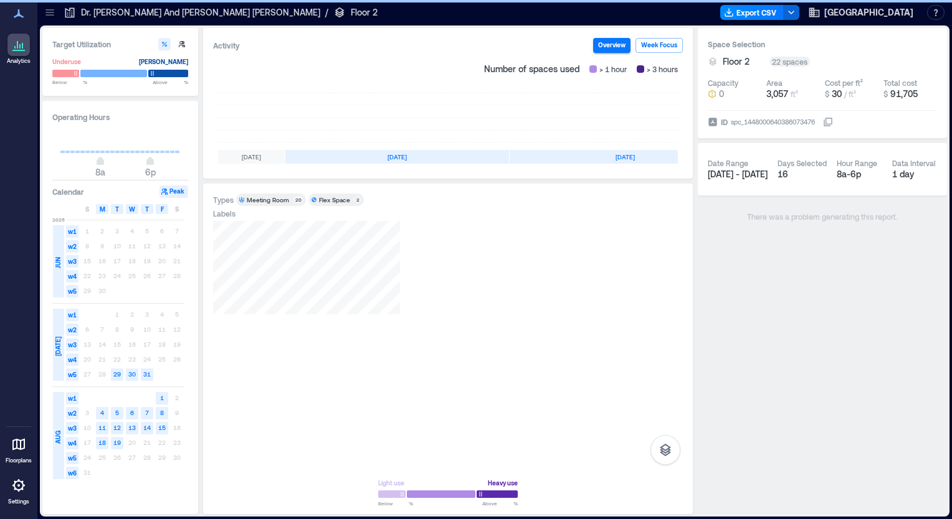
scroll to position [0, 212]
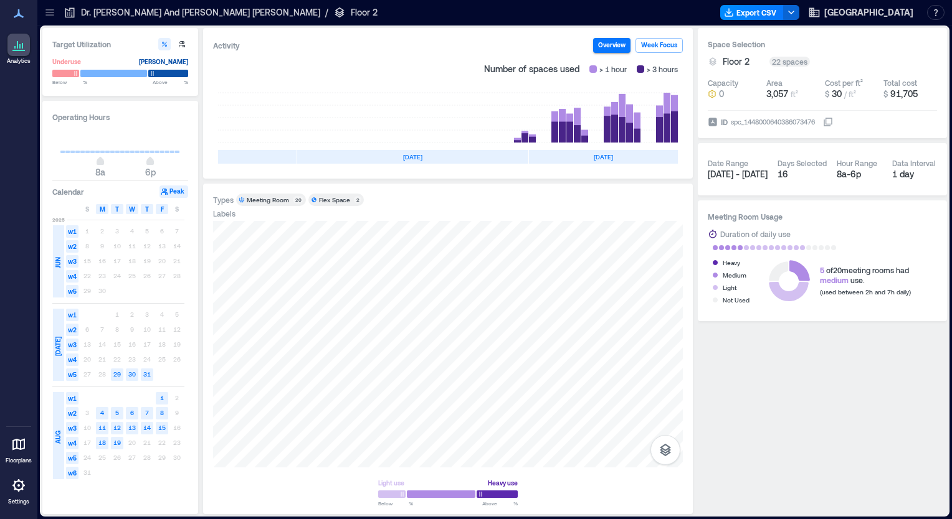
click at [785, 273] on icon at bounding box center [788, 281] width 42 height 42
click at [615, 133] on rect at bounding box center [622, 118] width 52 height 50
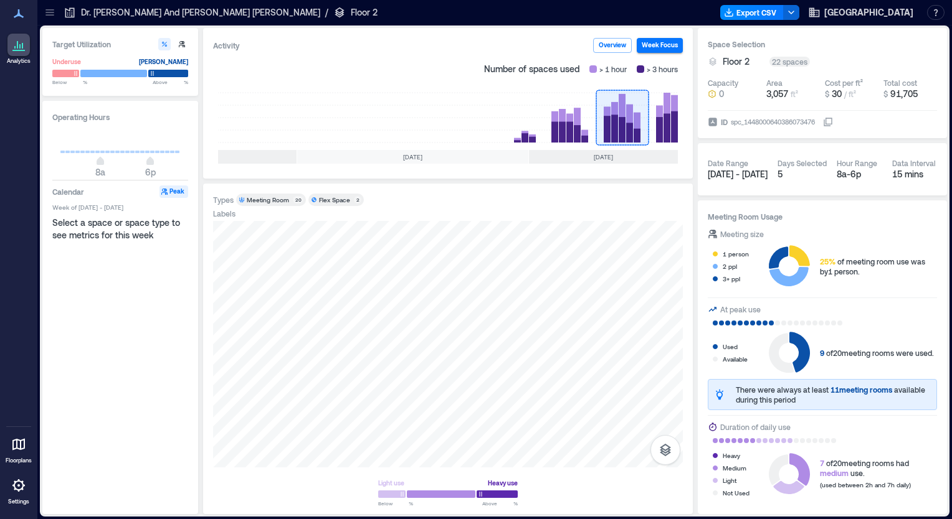
click at [141, 14] on p "Dr. [PERSON_NAME] And [PERSON_NAME] [PERSON_NAME]" at bounding box center [200, 12] width 239 height 12
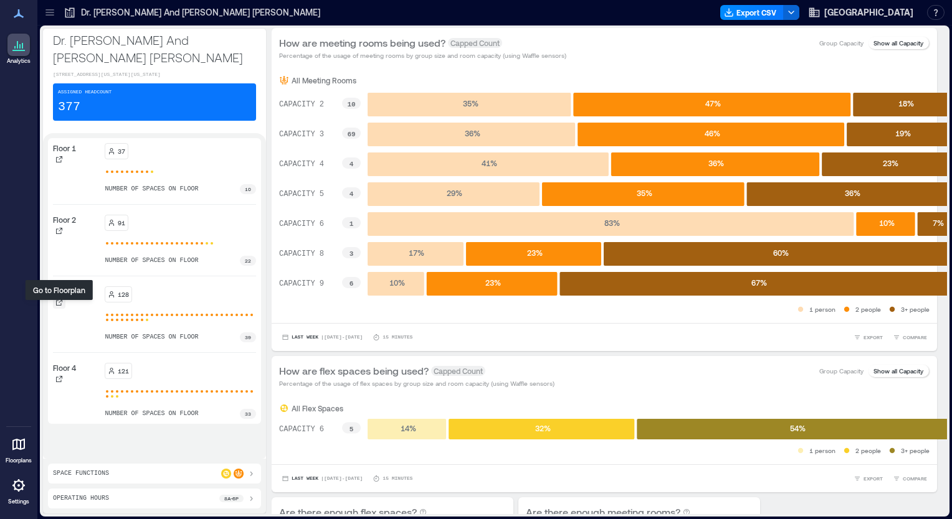
click at [58, 306] on icon at bounding box center [58, 302] width 7 height 7
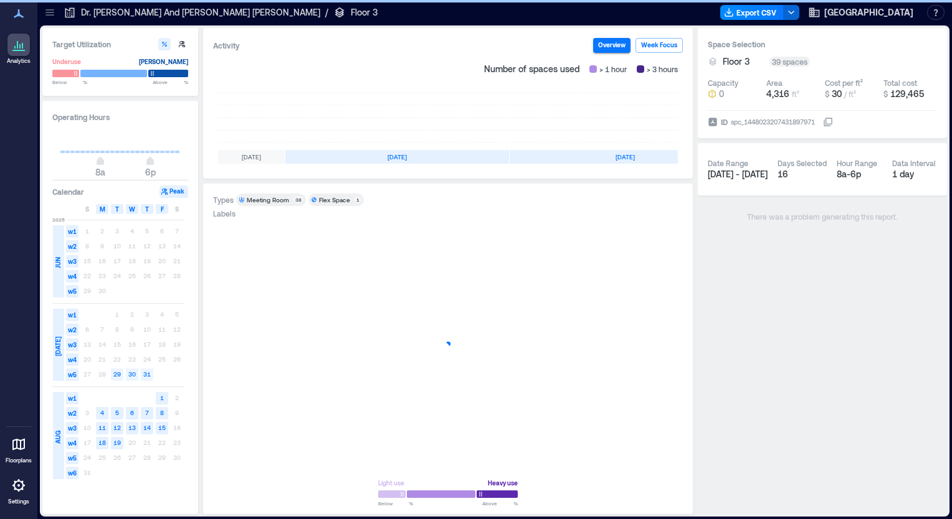
scroll to position [0, 212]
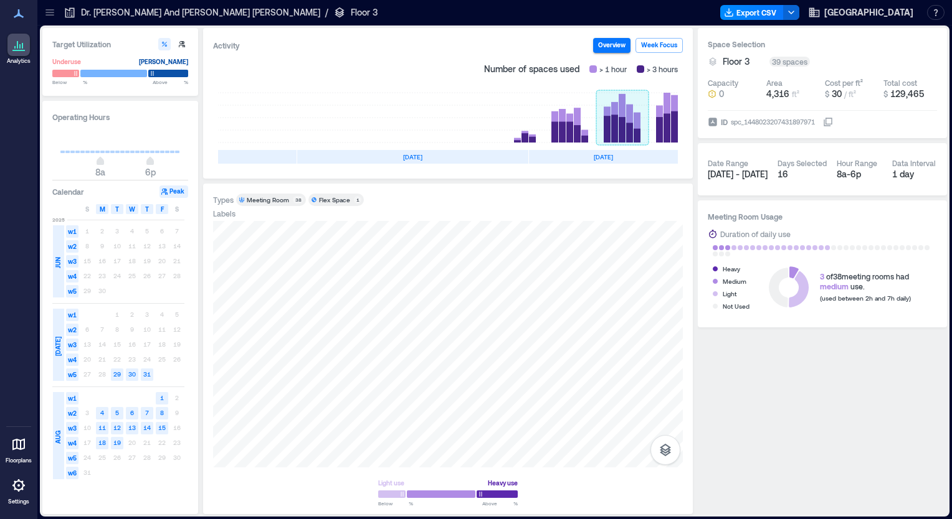
click at [616, 130] on rect at bounding box center [622, 118] width 52 height 50
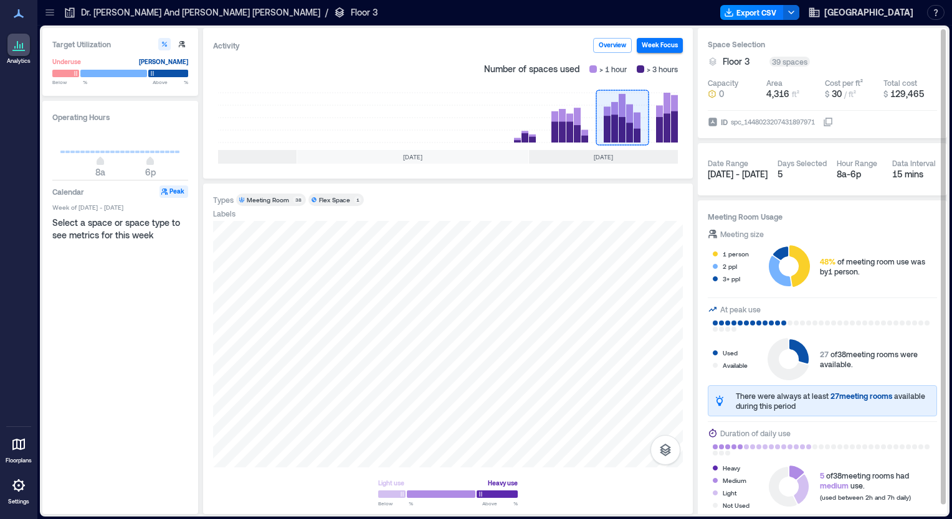
click at [792, 369] on icon at bounding box center [787, 359] width 41 height 42
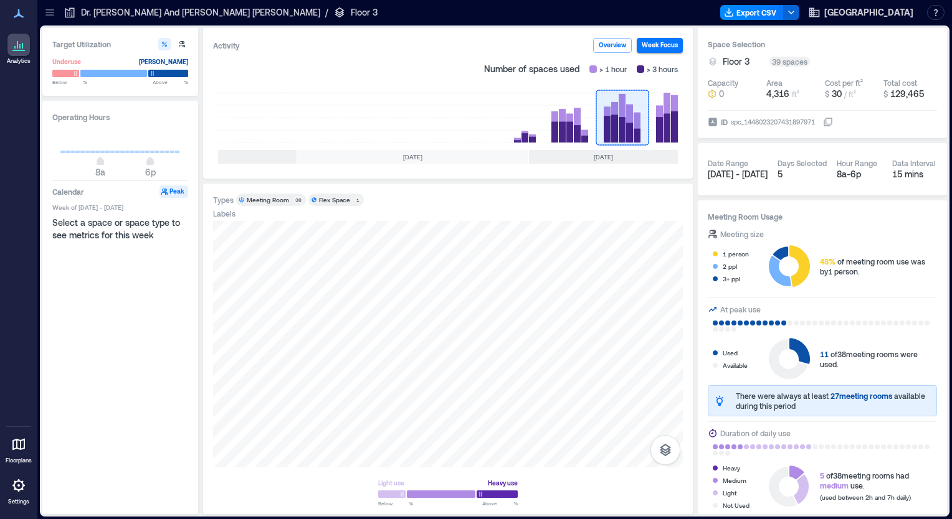
click at [70, 313] on div "Select a space or space type to see metrics for this week" at bounding box center [120, 361] width 137 height 288
